Goal: Navigation & Orientation: Find specific page/section

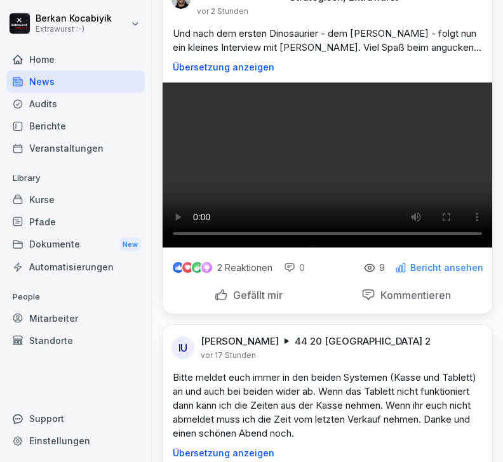
scroll to position [51, 0]
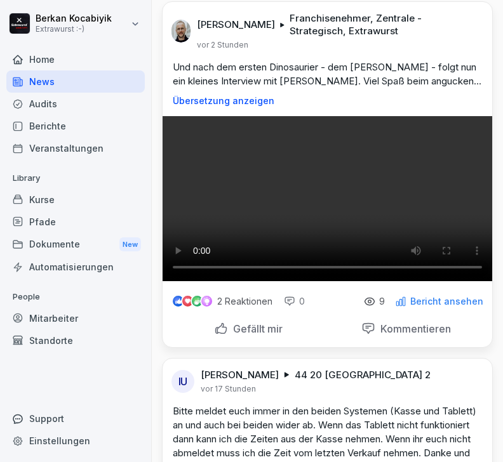
click at [336, 281] on video at bounding box center [326, 198] width 329 height 165
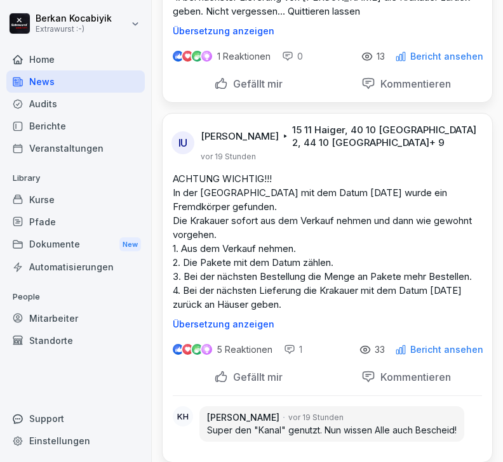
scroll to position [828, 0]
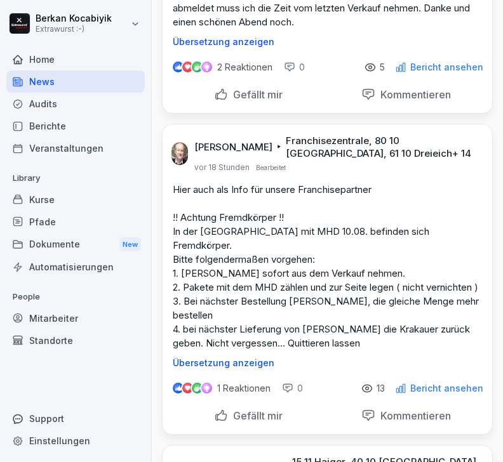
scroll to position [512, 0]
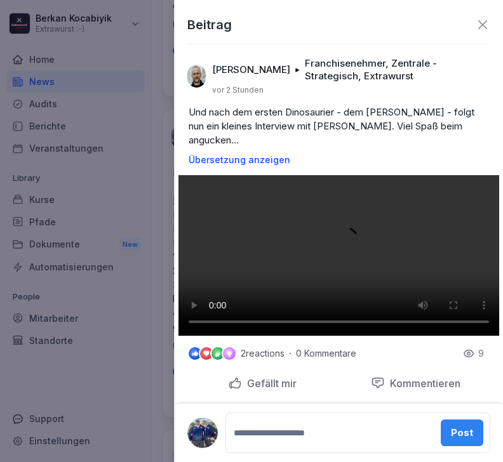
scroll to position [0, 0]
click at [487, 25] on icon at bounding box center [482, 24] width 15 height 15
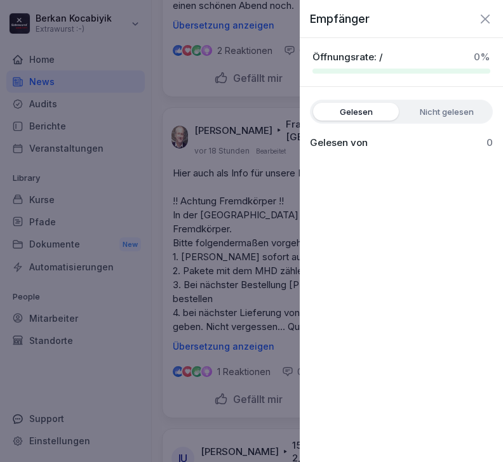
click at [479, 20] on icon "button" at bounding box center [484, 18] width 15 height 15
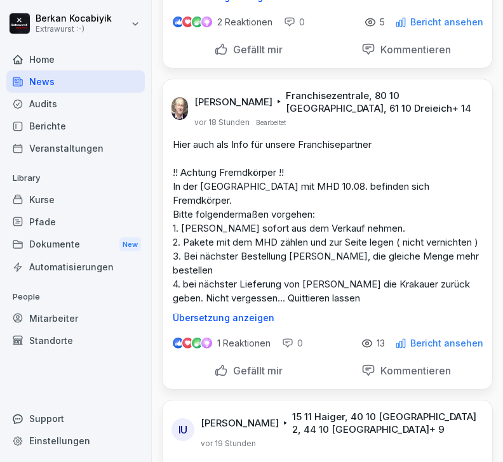
scroll to position [543, 0]
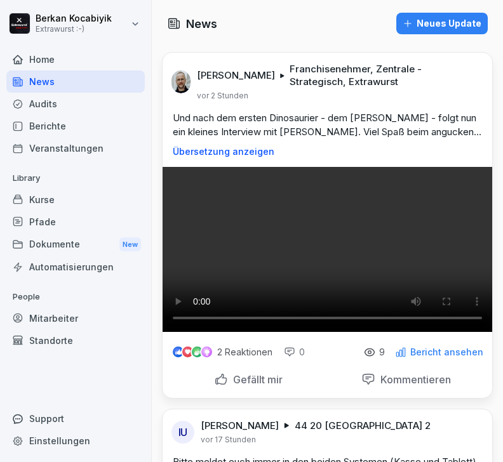
scroll to position [0, 0]
click at [68, 107] on div "Audits" at bounding box center [75, 104] width 138 height 22
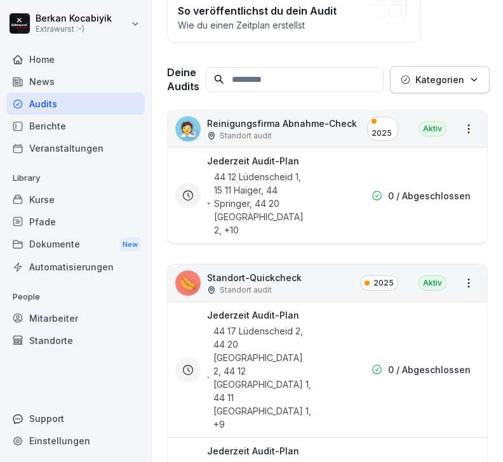
scroll to position [131, 0]
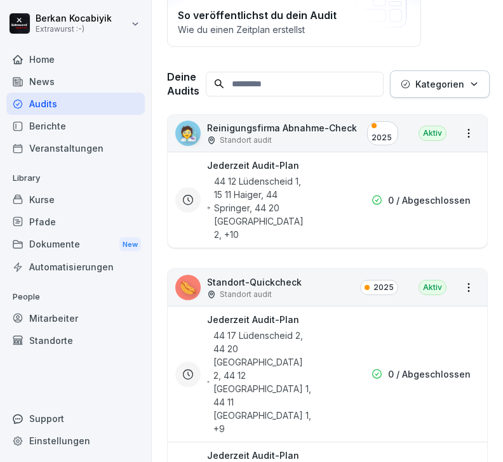
click at [266, 181] on div "44 12 Lüdenscheid 1, 15 11 Haiger, 44 Springer, 44 20 Wuppertal 2 , +10" at bounding box center [259, 208] width 105 height 67
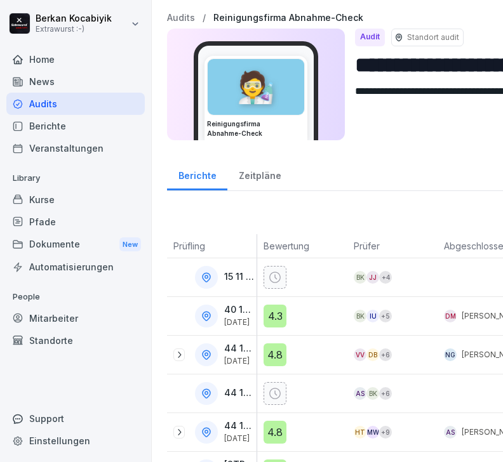
click at [267, 173] on div "Zeitpläne" at bounding box center [259, 174] width 65 height 32
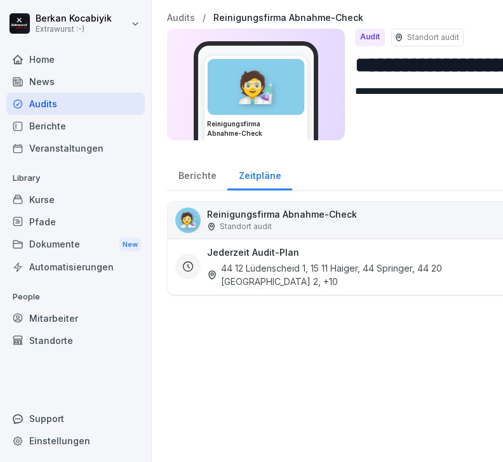
click at [284, 267] on div "44 12 Lüdenscheid 1, 15 11 Haiger, 44 Springer, 44 20 Wuppertal 2 , +10" at bounding box center [365, 274] width 317 height 27
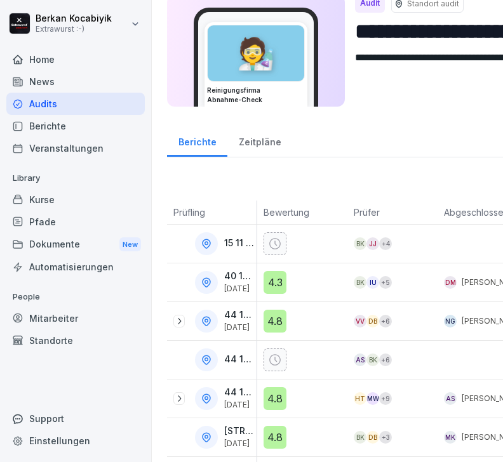
scroll to position [34, 0]
click at [77, 107] on div "Audits" at bounding box center [75, 104] width 138 height 22
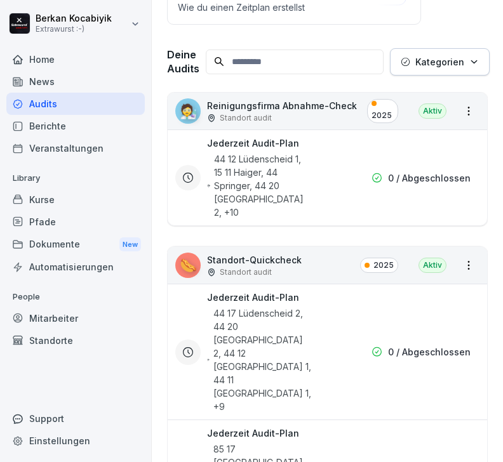
scroll to position [163, 0]
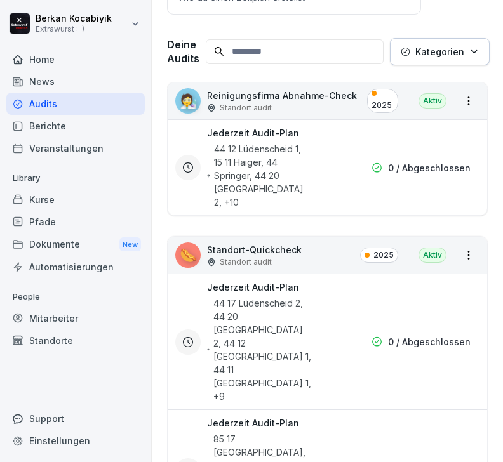
click at [265, 256] on p "Standort audit" at bounding box center [246, 261] width 52 height 11
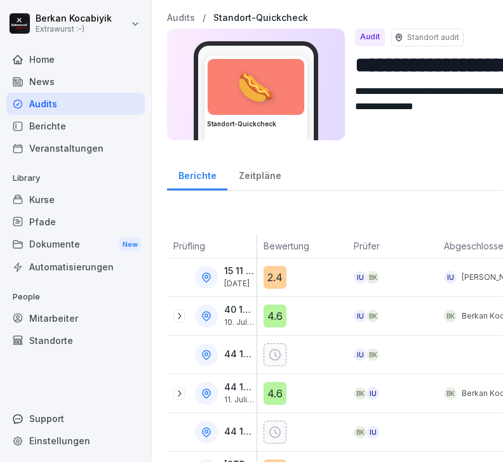
click at [273, 179] on div "Zeitpläne" at bounding box center [259, 174] width 65 height 32
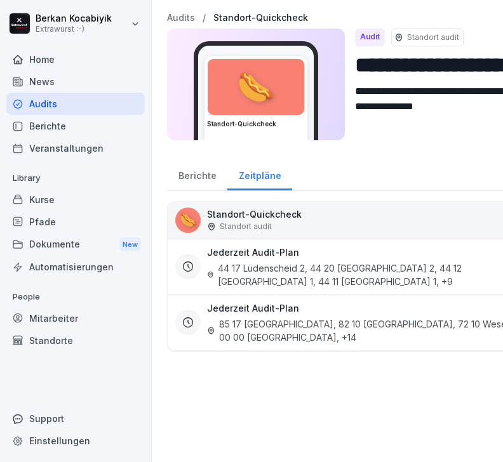
click at [437, 44] on div "Standort audit" at bounding box center [427, 38] width 72 height 18
click at [305, 273] on div "44 17 Lüdenscheid 2, 44 20 [GEOGRAPHIC_DATA] 2, 44 12 [GEOGRAPHIC_DATA] 1, 44 1…" at bounding box center [365, 274] width 317 height 27
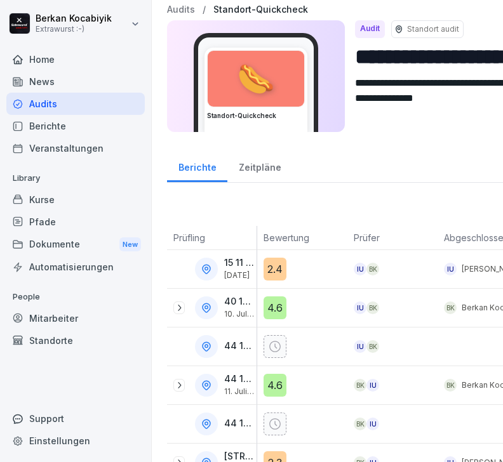
scroll to position [8, 0]
click at [267, 170] on div "Zeitpläne" at bounding box center [259, 166] width 65 height 32
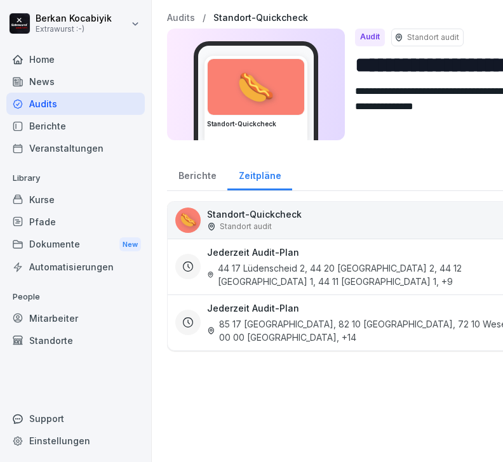
click at [249, 277] on div "44 17 Lüdenscheid 2, 44 20 [GEOGRAPHIC_DATA] 2, 44 12 [GEOGRAPHIC_DATA] 1, 44 1…" at bounding box center [365, 274] width 317 height 27
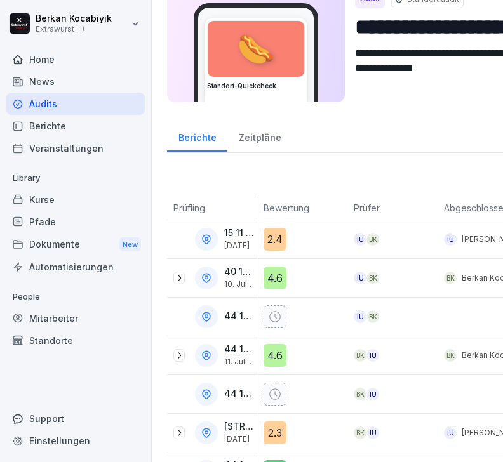
scroll to position [39, 0]
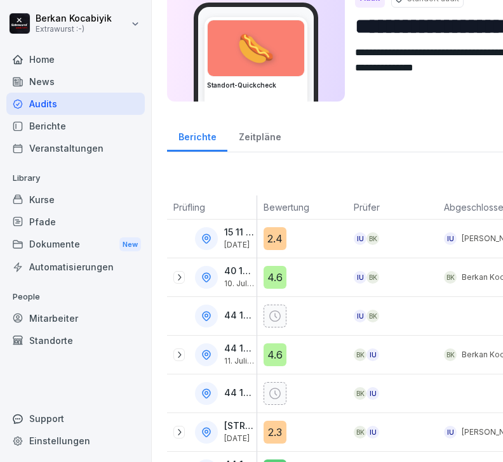
click at [47, 61] on div "Home" at bounding box center [75, 59] width 138 height 22
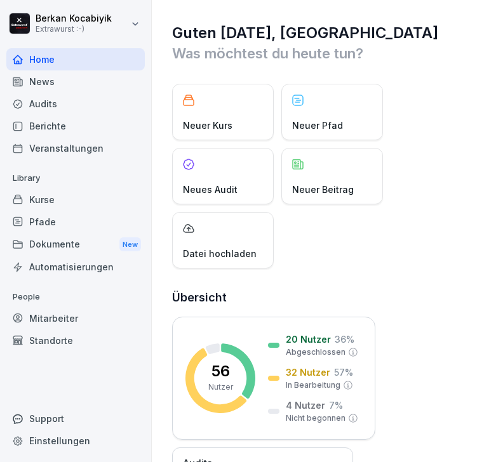
click at [51, 105] on div "Audits" at bounding box center [75, 104] width 138 height 22
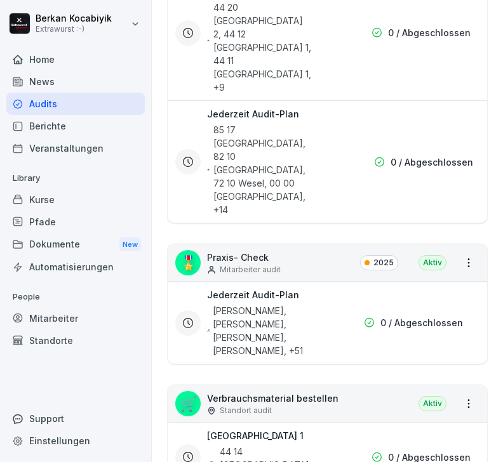
scroll to position [474, 0]
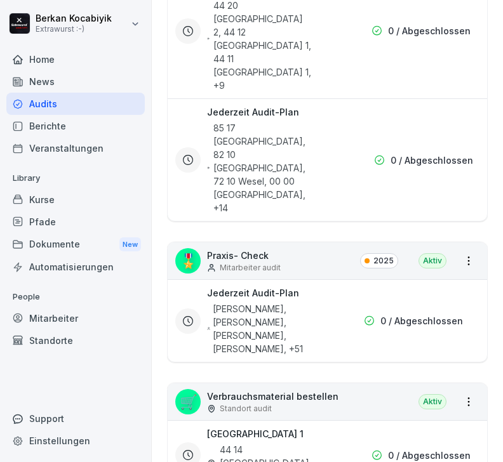
click at [194, 248] on div "🎖️" at bounding box center [187, 260] width 25 height 25
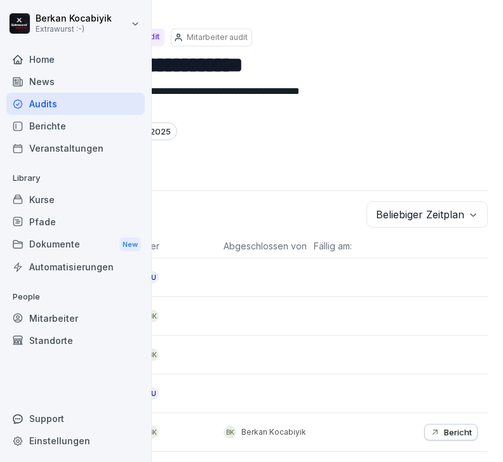
scroll to position [0, 220]
